Goal: Book appointment/travel/reservation

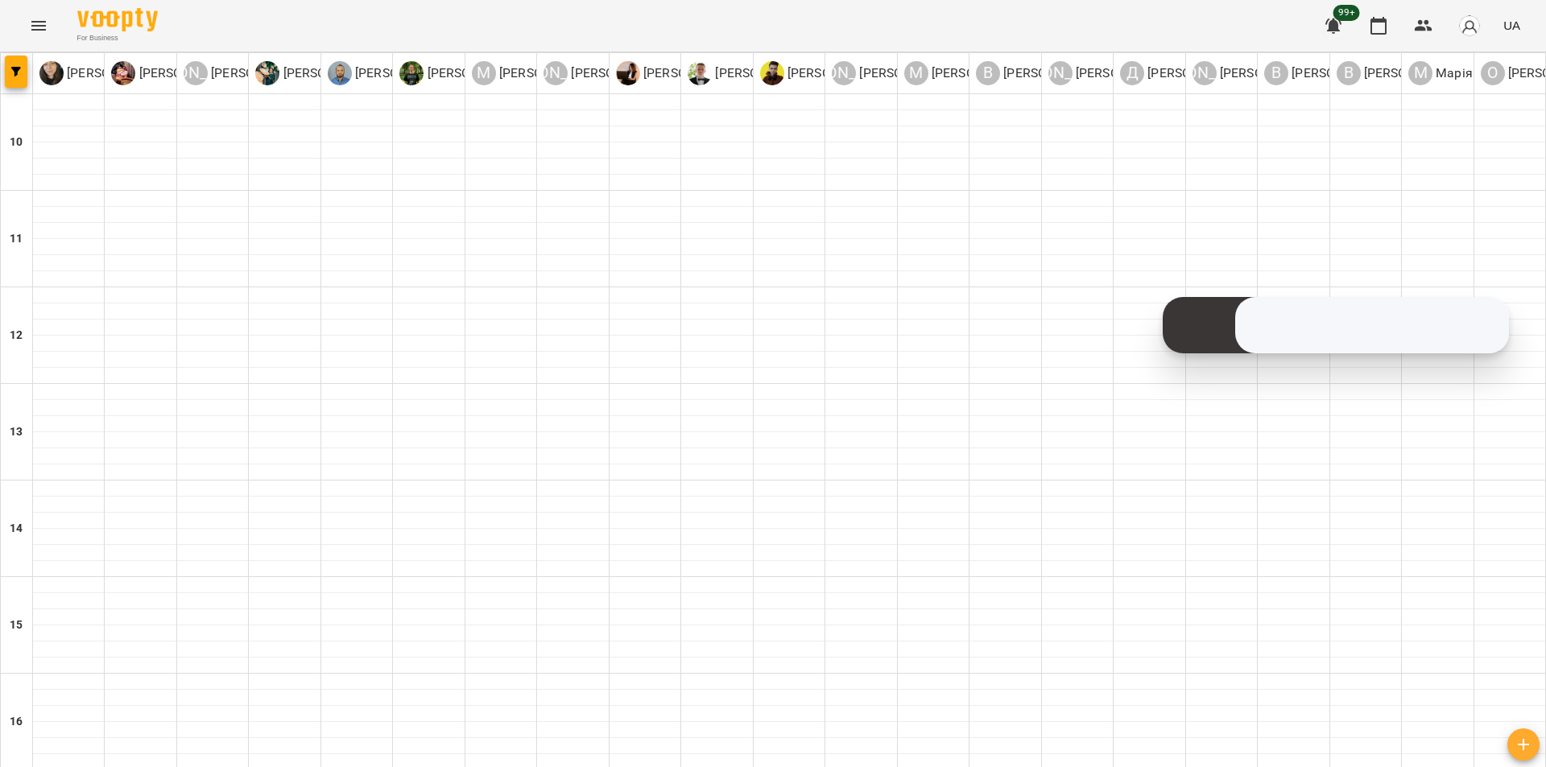
type input "**********"
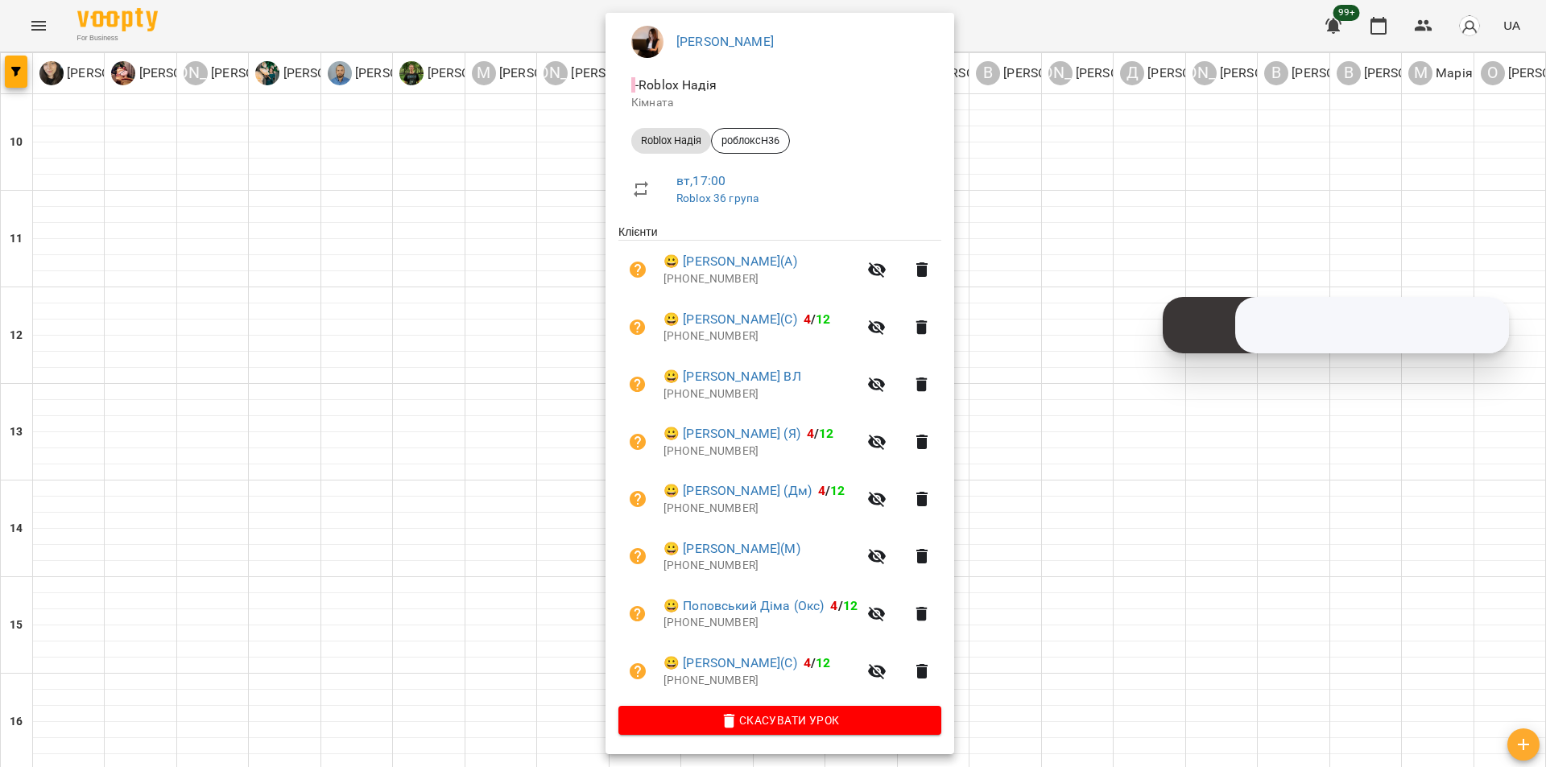
scroll to position [137, 0]
click at [1086, 139] on div at bounding box center [773, 383] width 1546 height 767
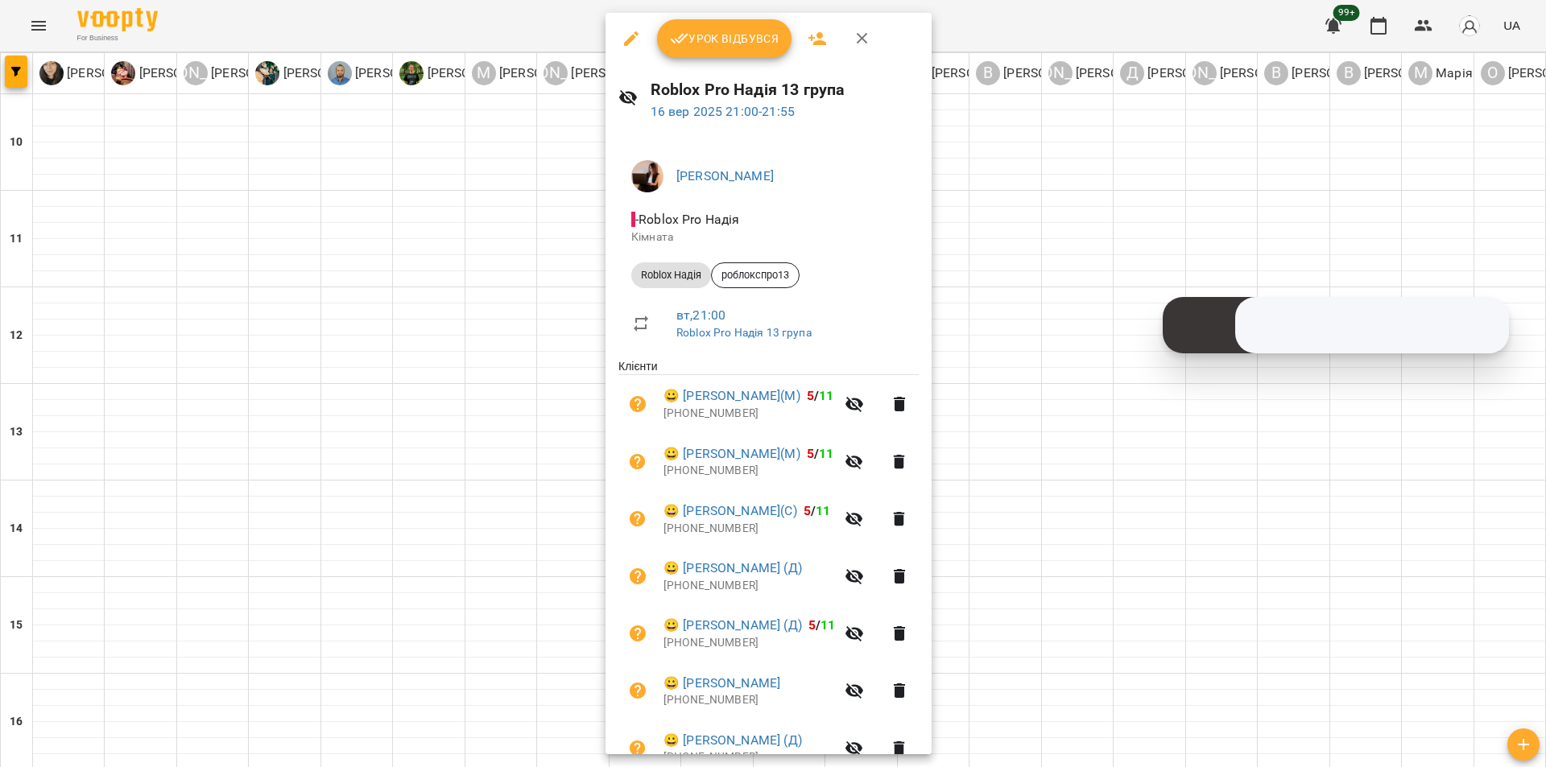
click at [1108, 171] on div at bounding box center [773, 383] width 1546 height 767
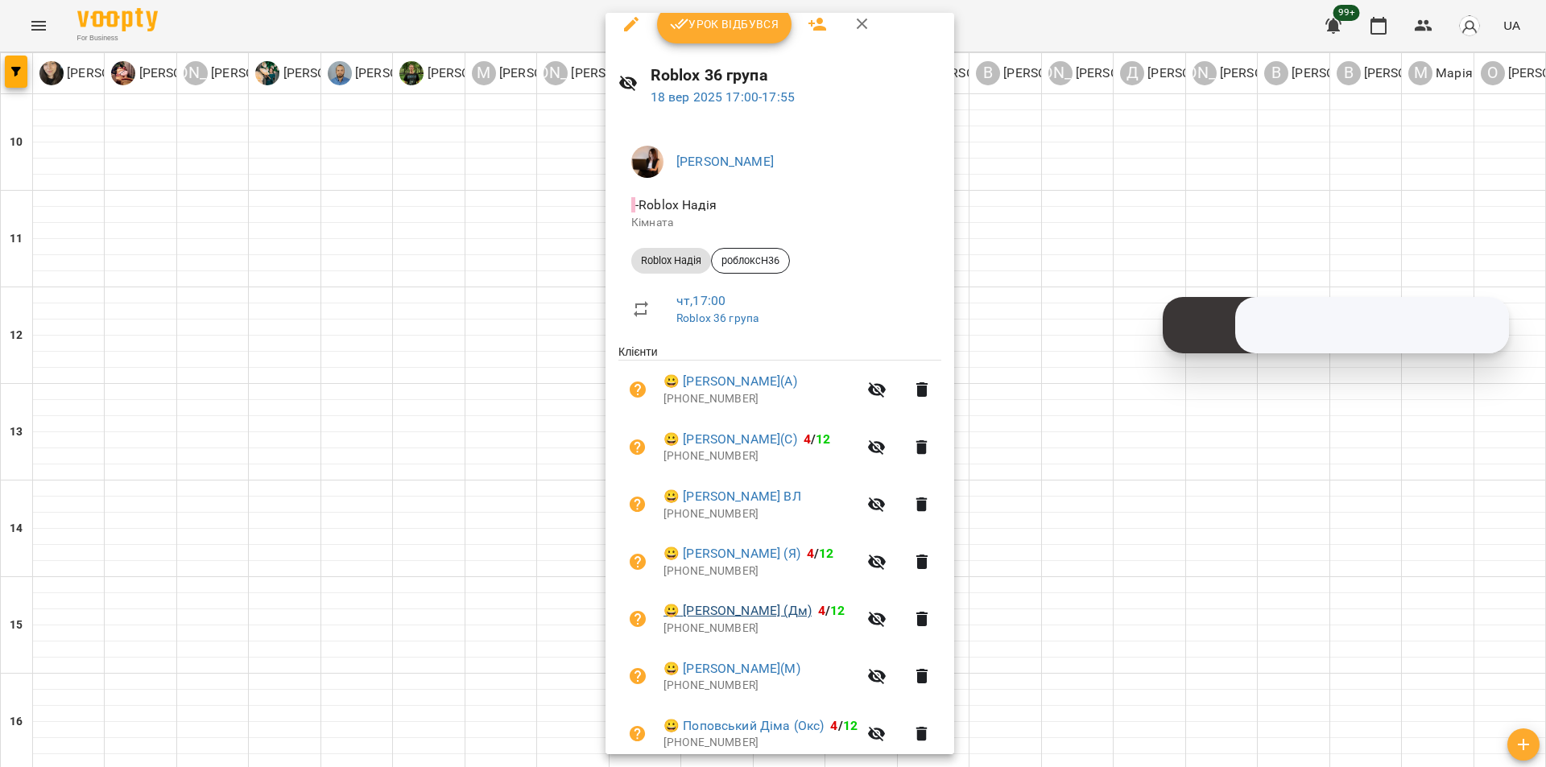
scroll to position [0, 0]
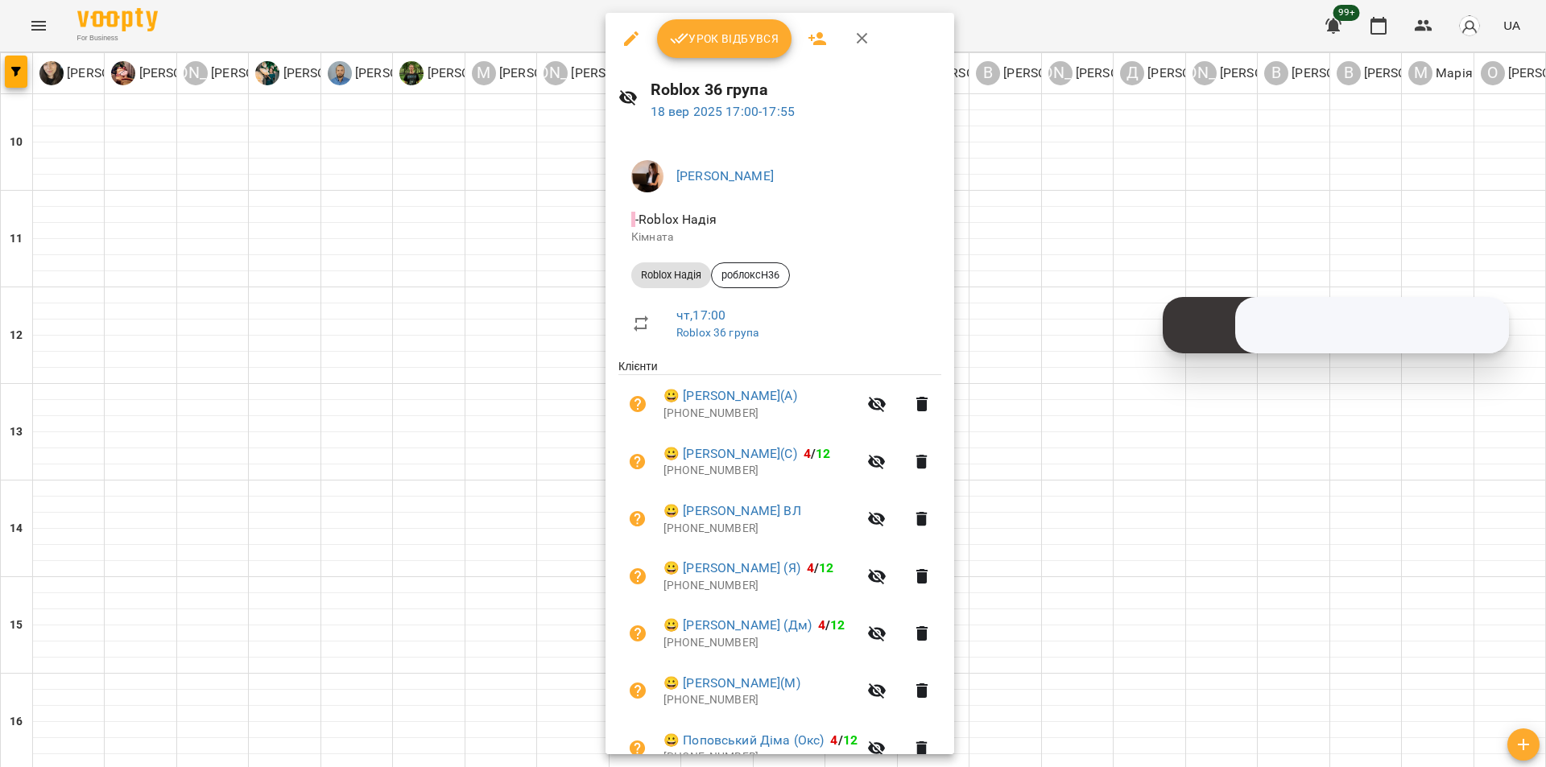
click at [1093, 192] on div at bounding box center [773, 383] width 1546 height 767
